Goal: Task Accomplishment & Management: Use online tool/utility

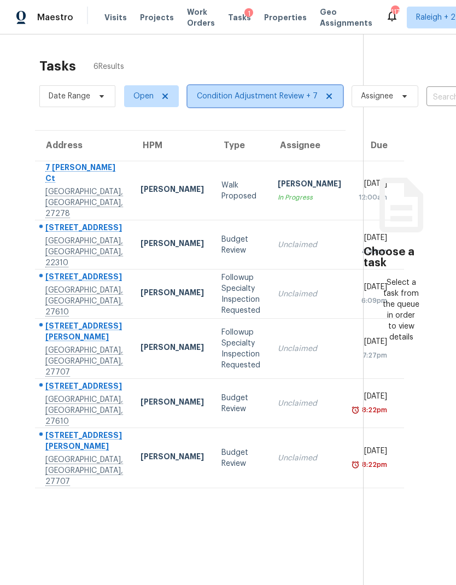
click at [262, 98] on span "Condition Adjustment Review + 7" at bounding box center [257, 96] width 121 height 11
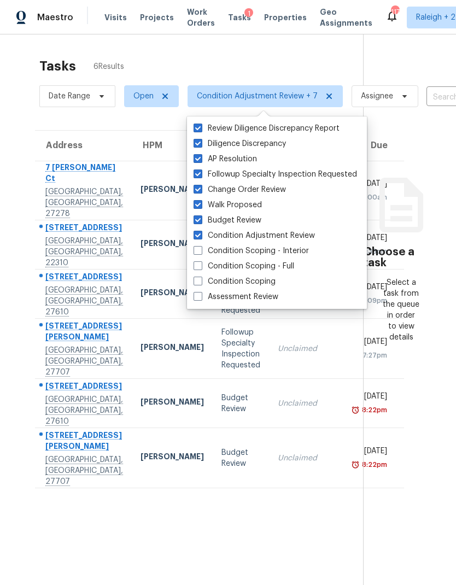
click at [204, 206] on label "Walk Proposed" at bounding box center [228, 205] width 68 height 11
click at [201, 206] on input "Walk Proposed" at bounding box center [197, 203] width 7 height 7
checkbox input "false"
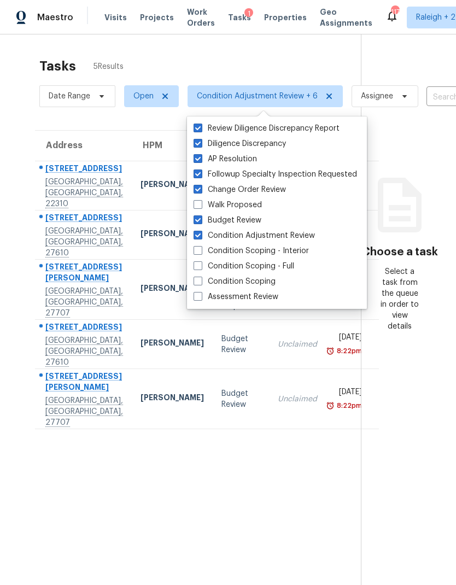
click at [197, 177] on span at bounding box center [198, 174] width 9 height 9
click at [197, 176] on input "Followup Specialty Inspection Requested" at bounding box center [197, 172] width 7 height 7
checkbox input "false"
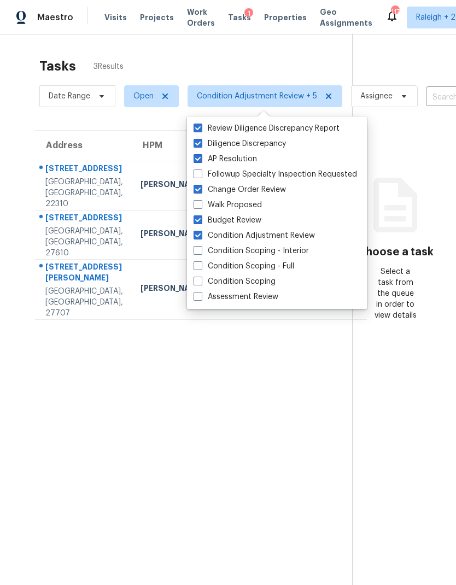
click at [38, 39] on div "Tasks 3 Results Date Range Open Condition Adjustment Review + 5 Assignee ​ Crea…" at bounding box center [228, 326] width 456 height 585
